Goal: Find specific page/section: Find specific page/section

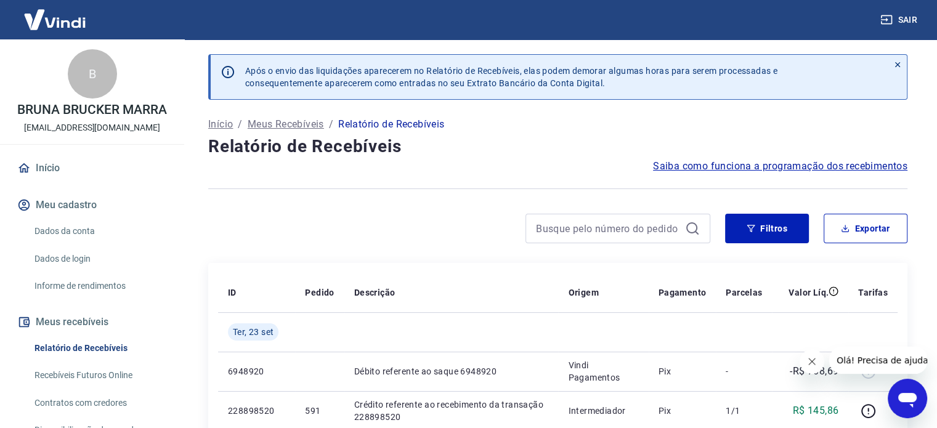
click at [47, 176] on link "Início" at bounding box center [92, 168] width 155 height 27
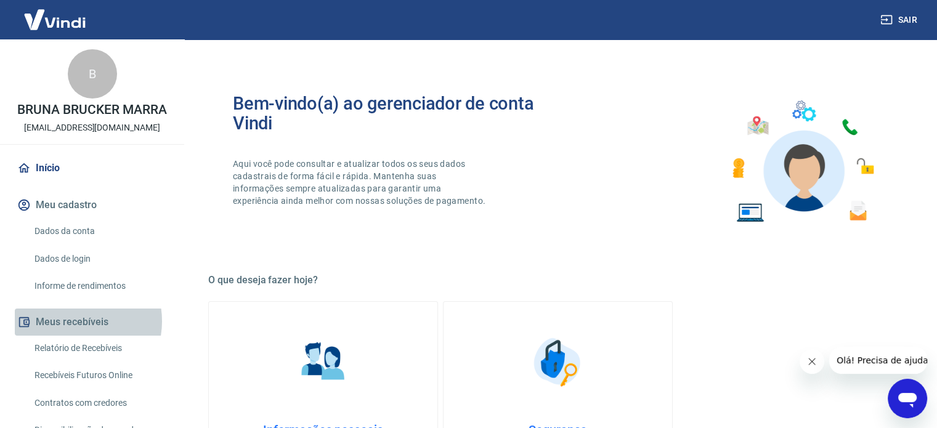
click at [71, 321] on button "Meus recebíveis" at bounding box center [92, 322] width 155 height 27
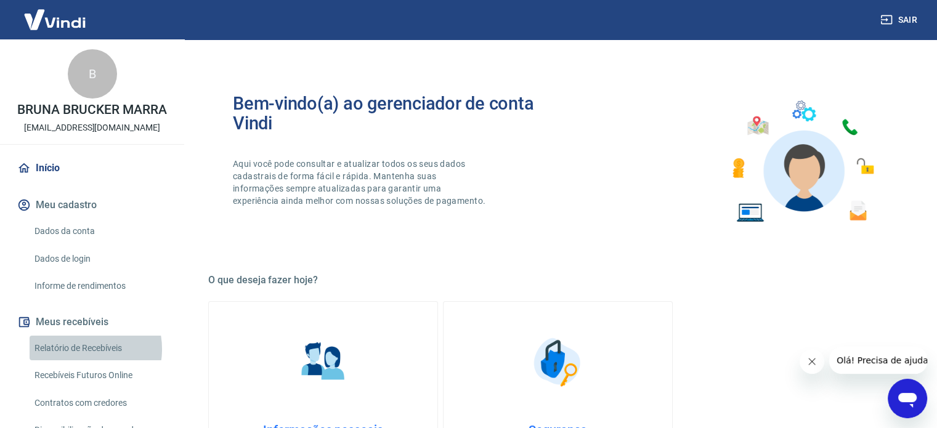
click at [78, 349] on link "Relatório de Recebíveis" at bounding box center [100, 348] width 140 height 25
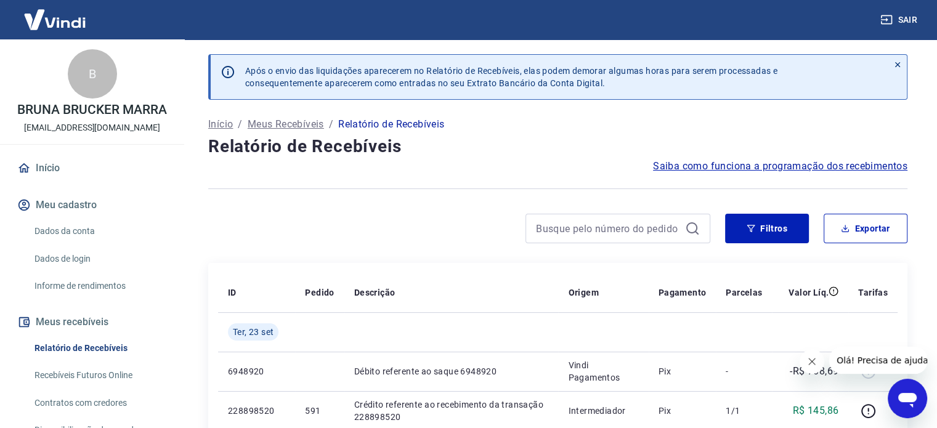
click at [63, 171] on link "Início" at bounding box center [92, 168] width 155 height 27
